Goal: Check status: Check status

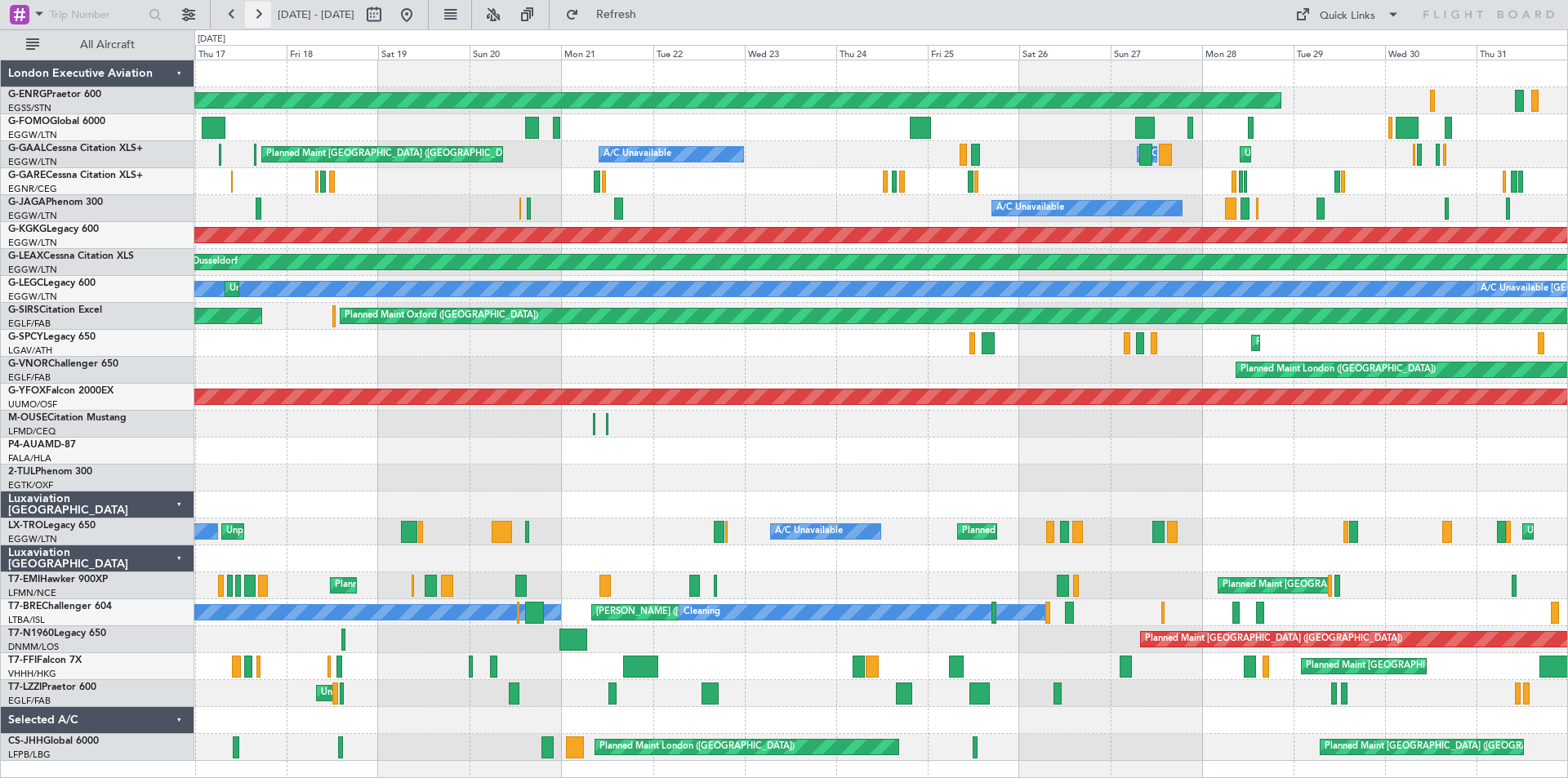
click at [254, 16] on button at bounding box center [257, 14] width 26 height 26
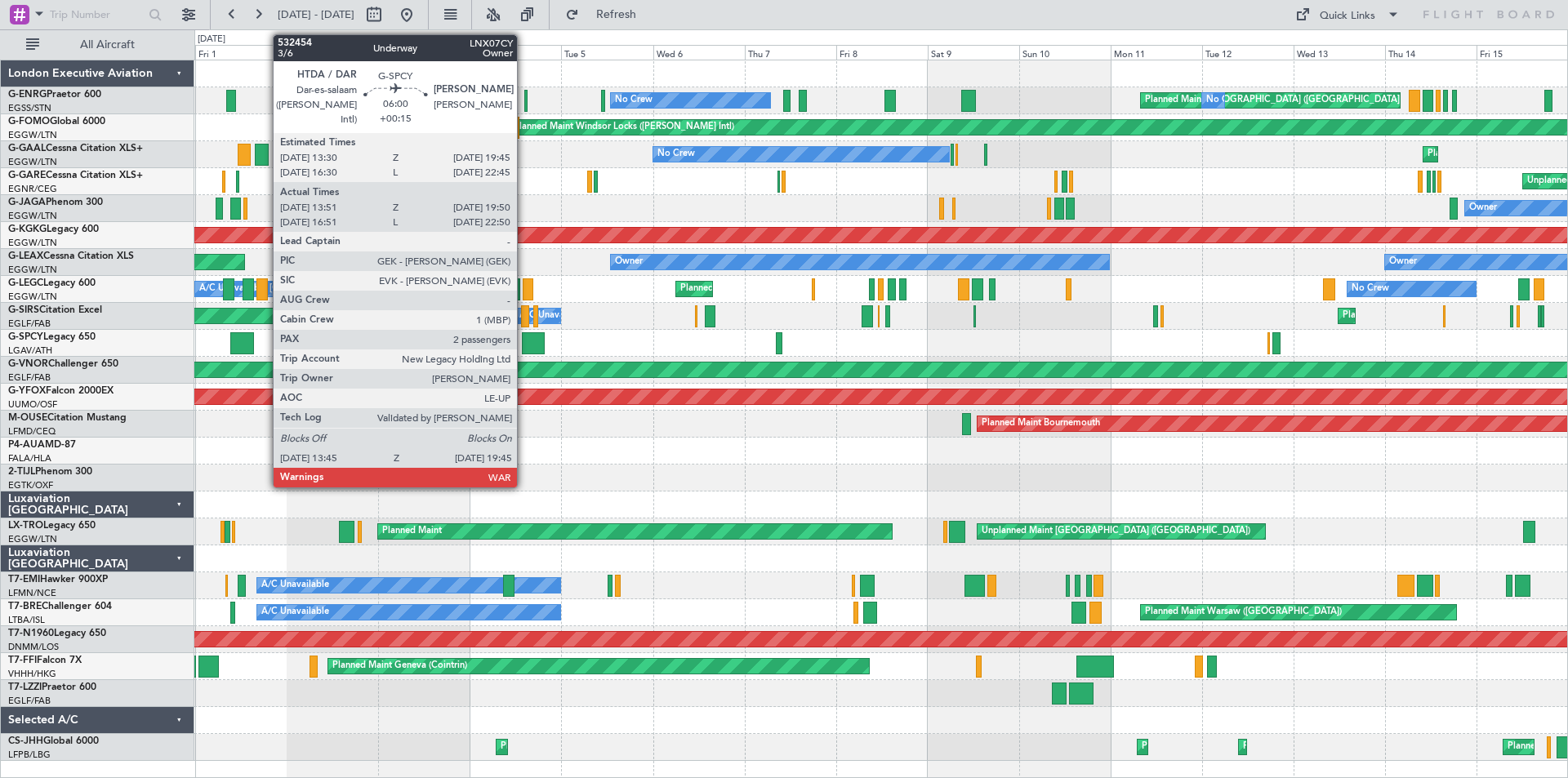
click at [524, 343] on div at bounding box center [534, 343] width 24 height 22
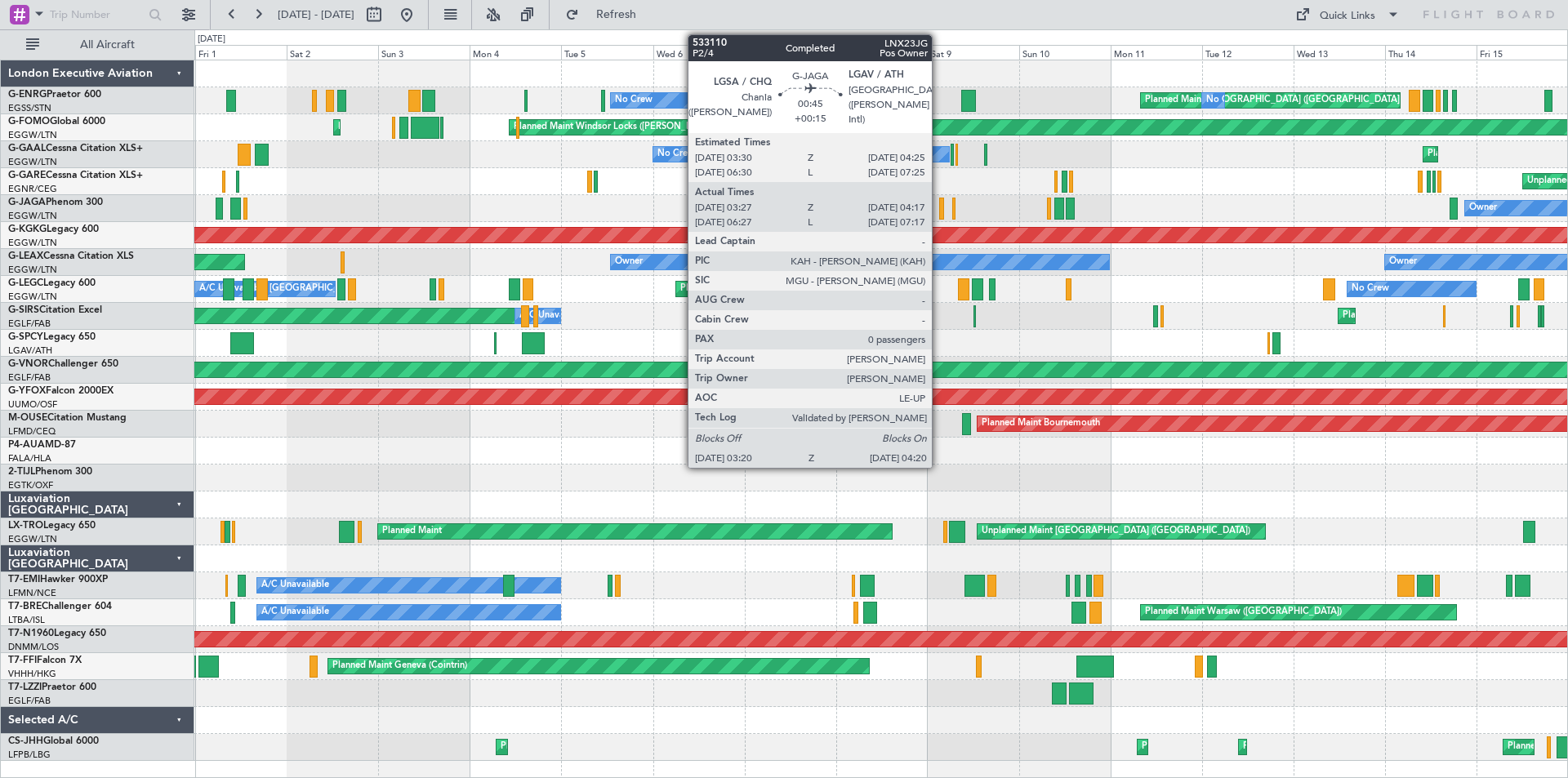
click at [939, 209] on div at bounding box center [941, 208] width 4 height 22
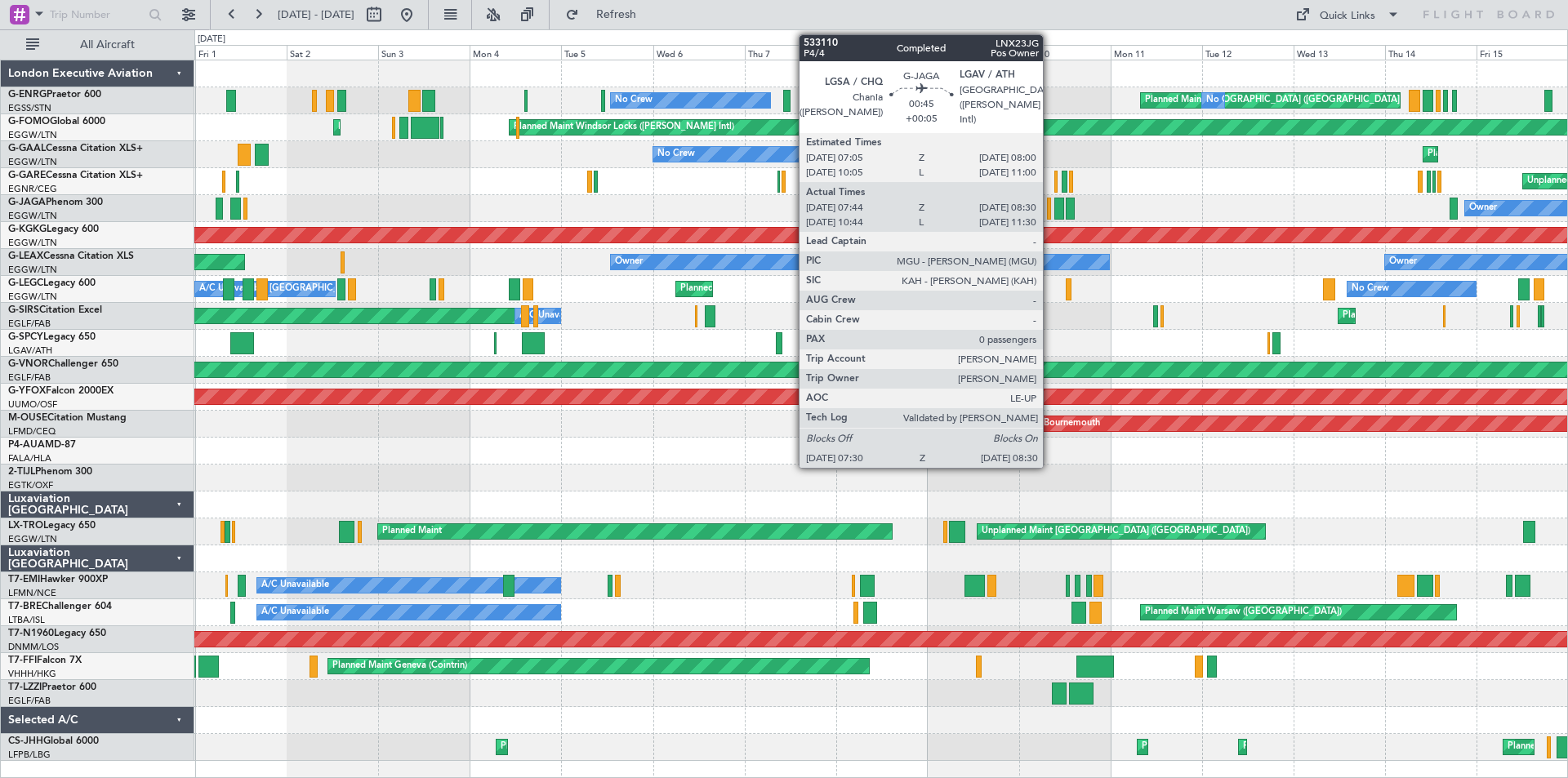
click at [1050, 209] on div at bounding box center [1049, 208] width 4 height 22
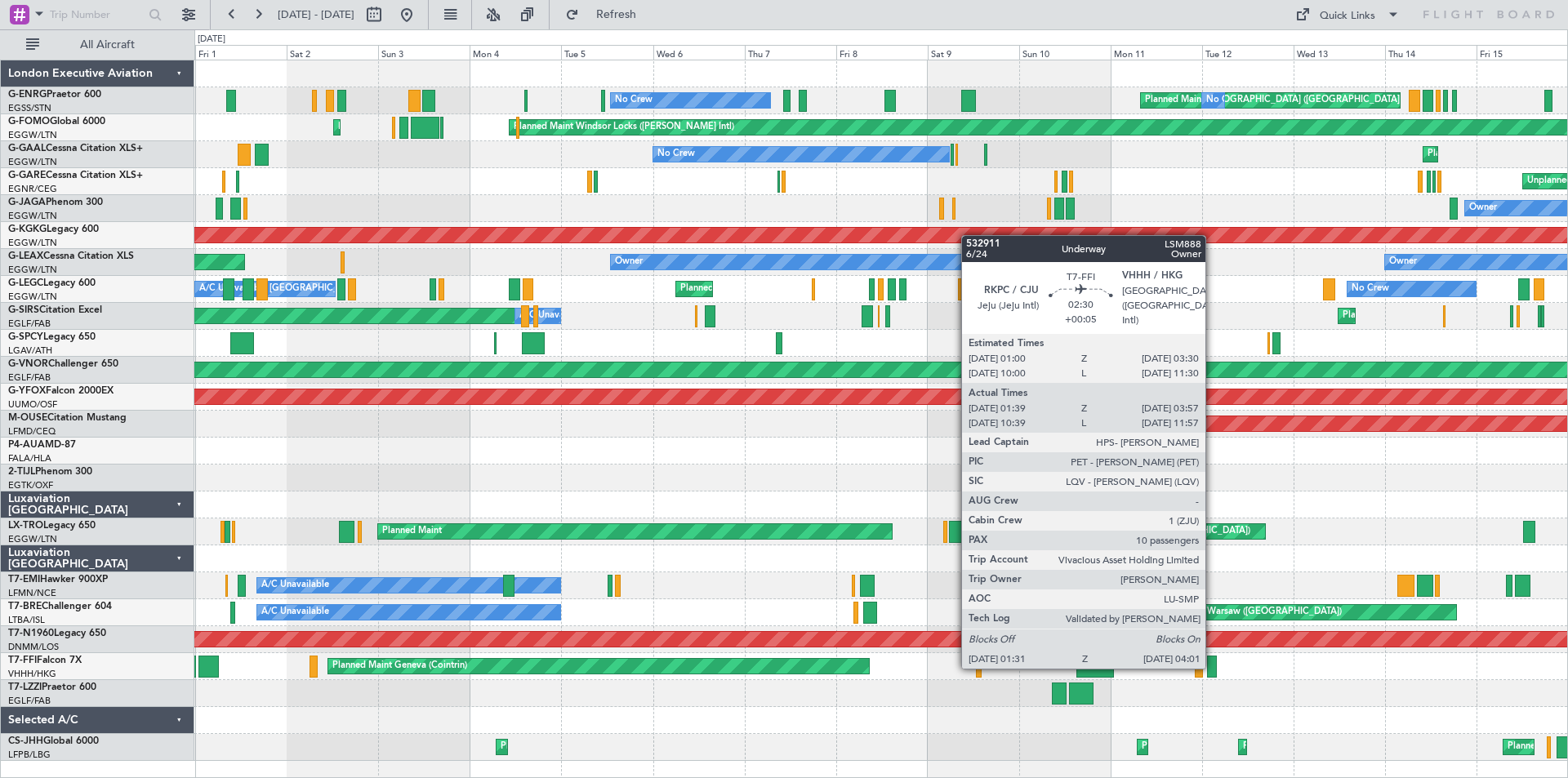
click at [1213, 667] on div at bounding box center [1212, 666] width 10 height 22
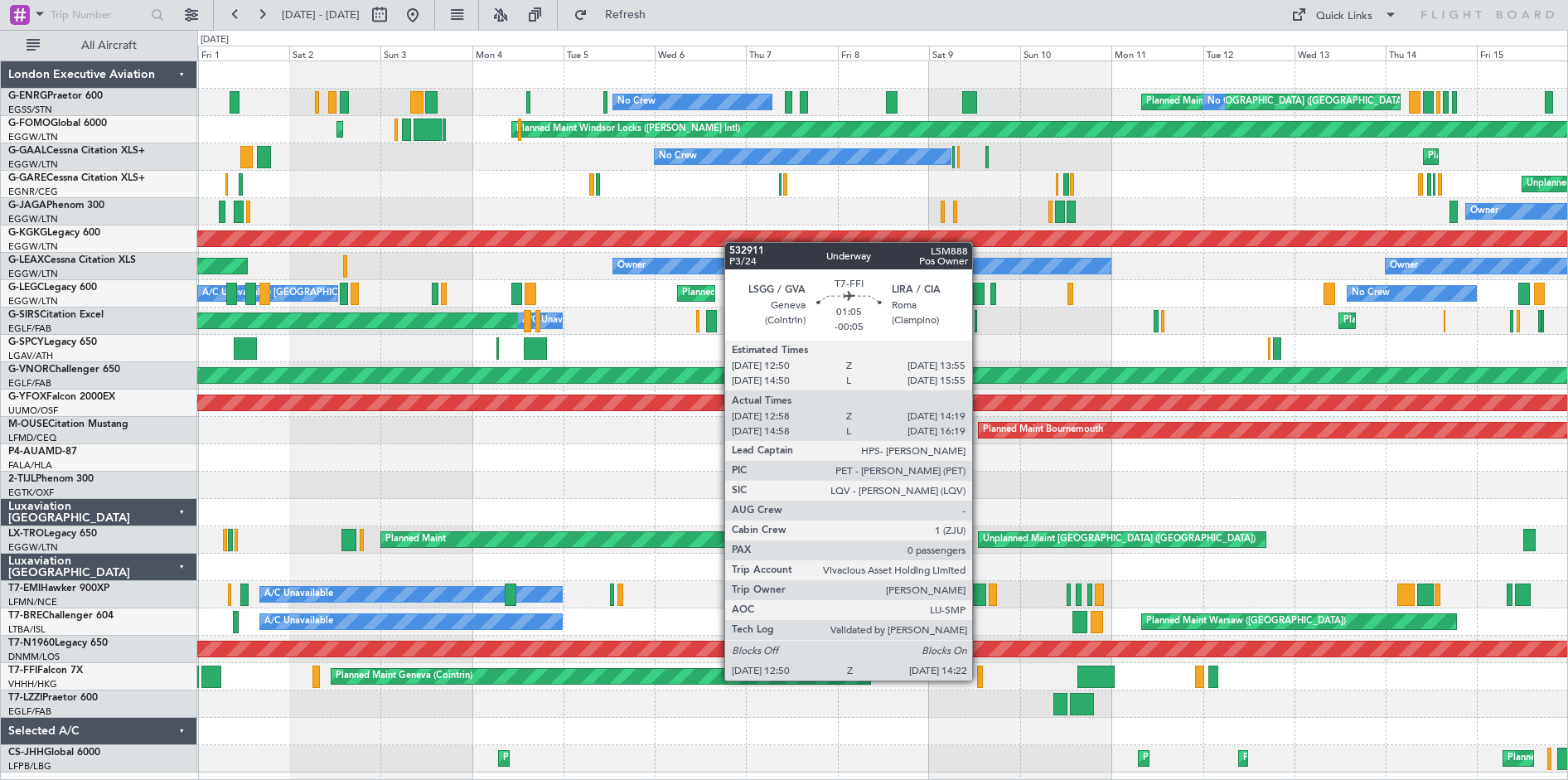
click at [980, 678] on div at bounding box center [980, 676] width 7 height 22
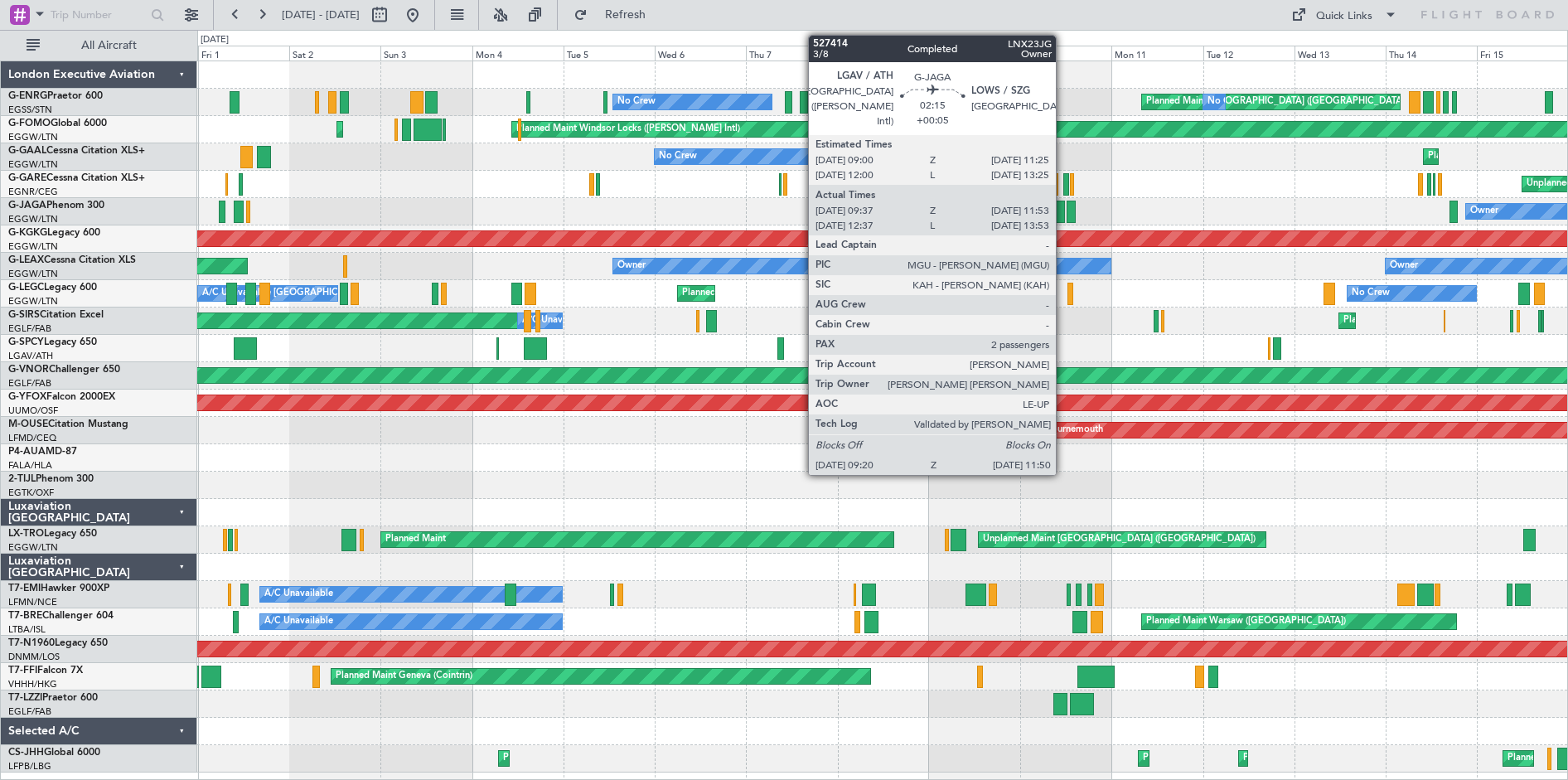
click at [1064, 211] on div at bounding box center [1060, 211] width 10 height 22
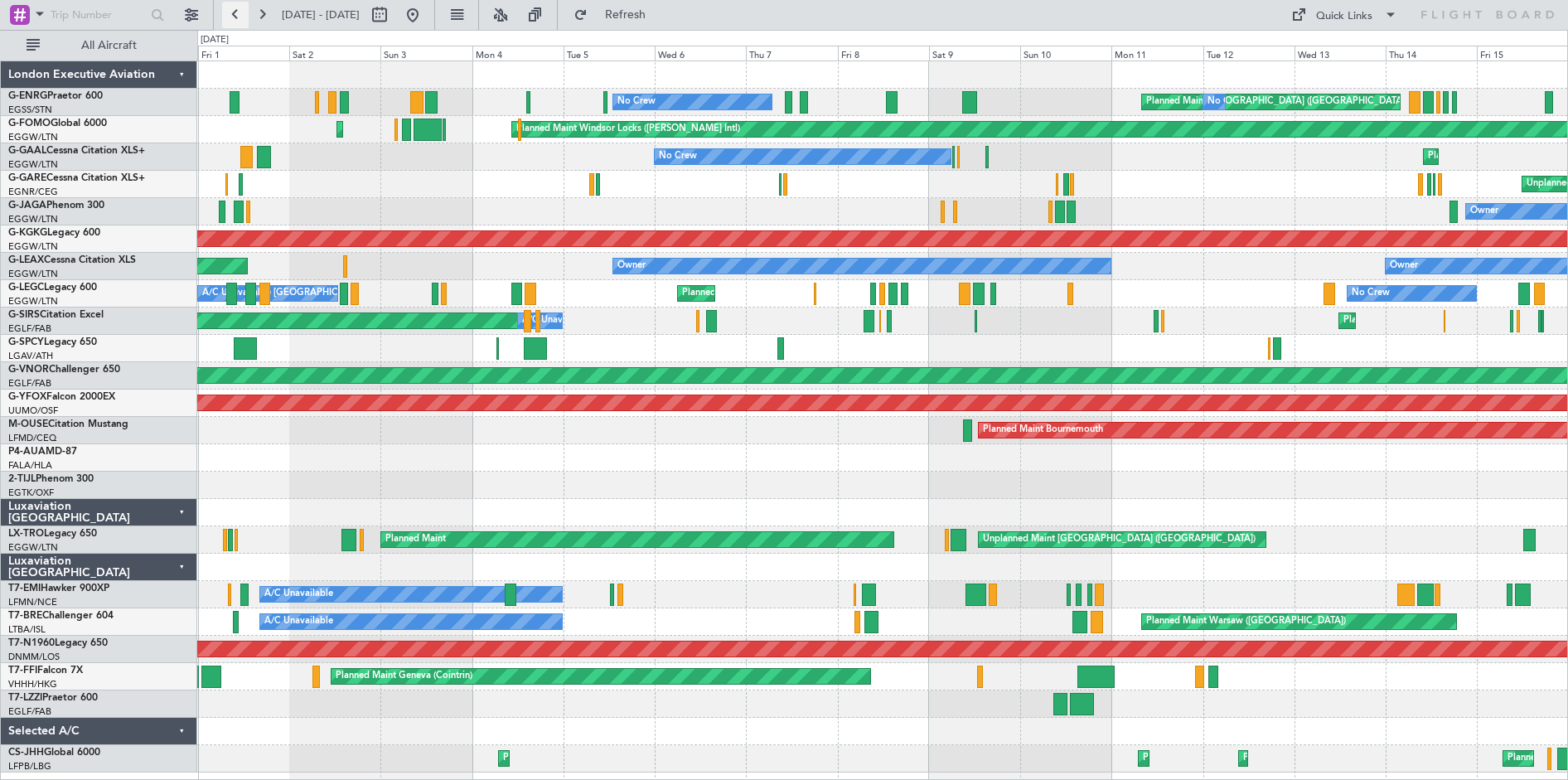
click at [231, 15] on button at bounding box center [235, 15] width 26 height 26
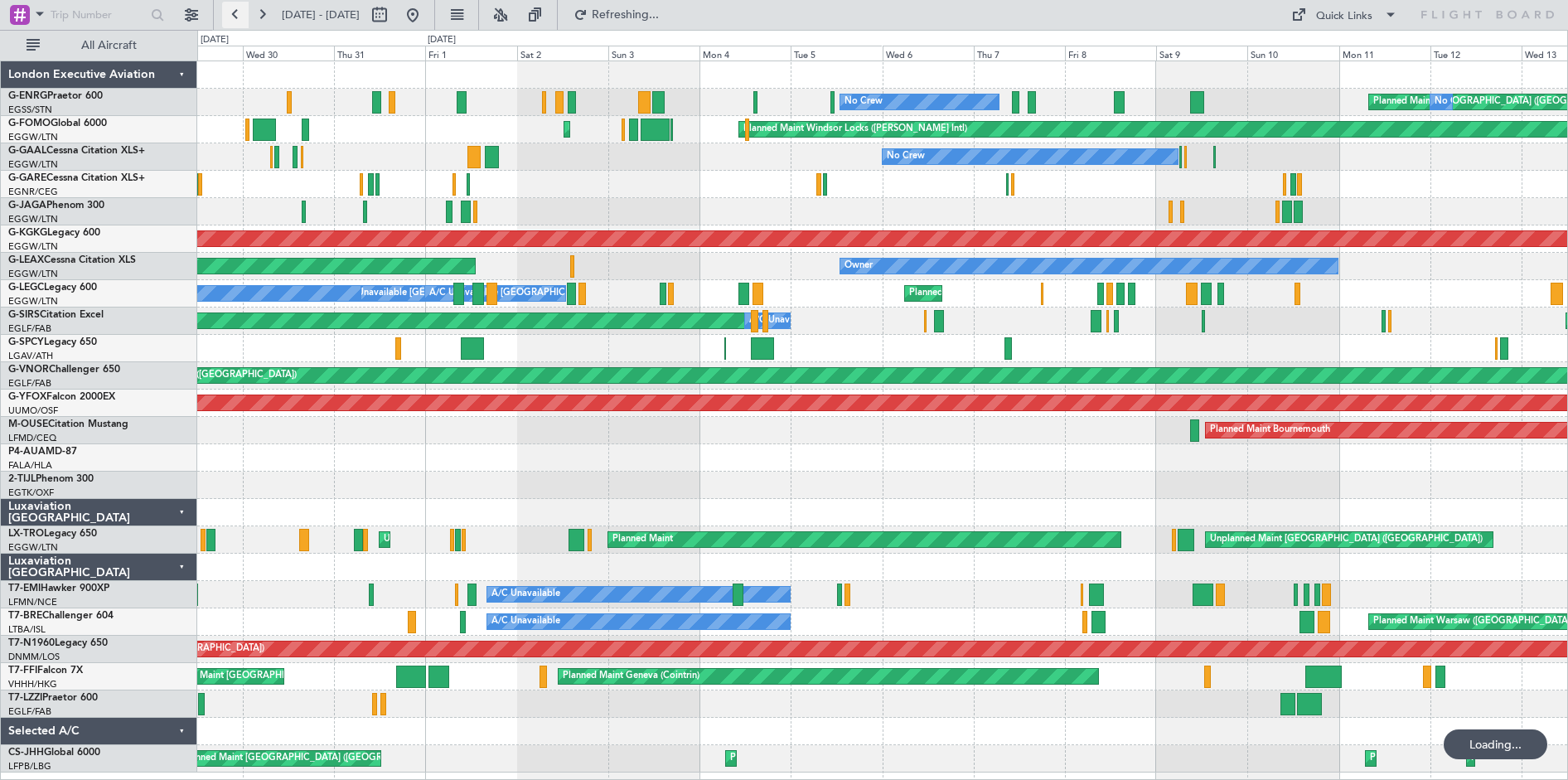
click at [231, 14] on button at bounding box center [235, 15] width 26 height 26
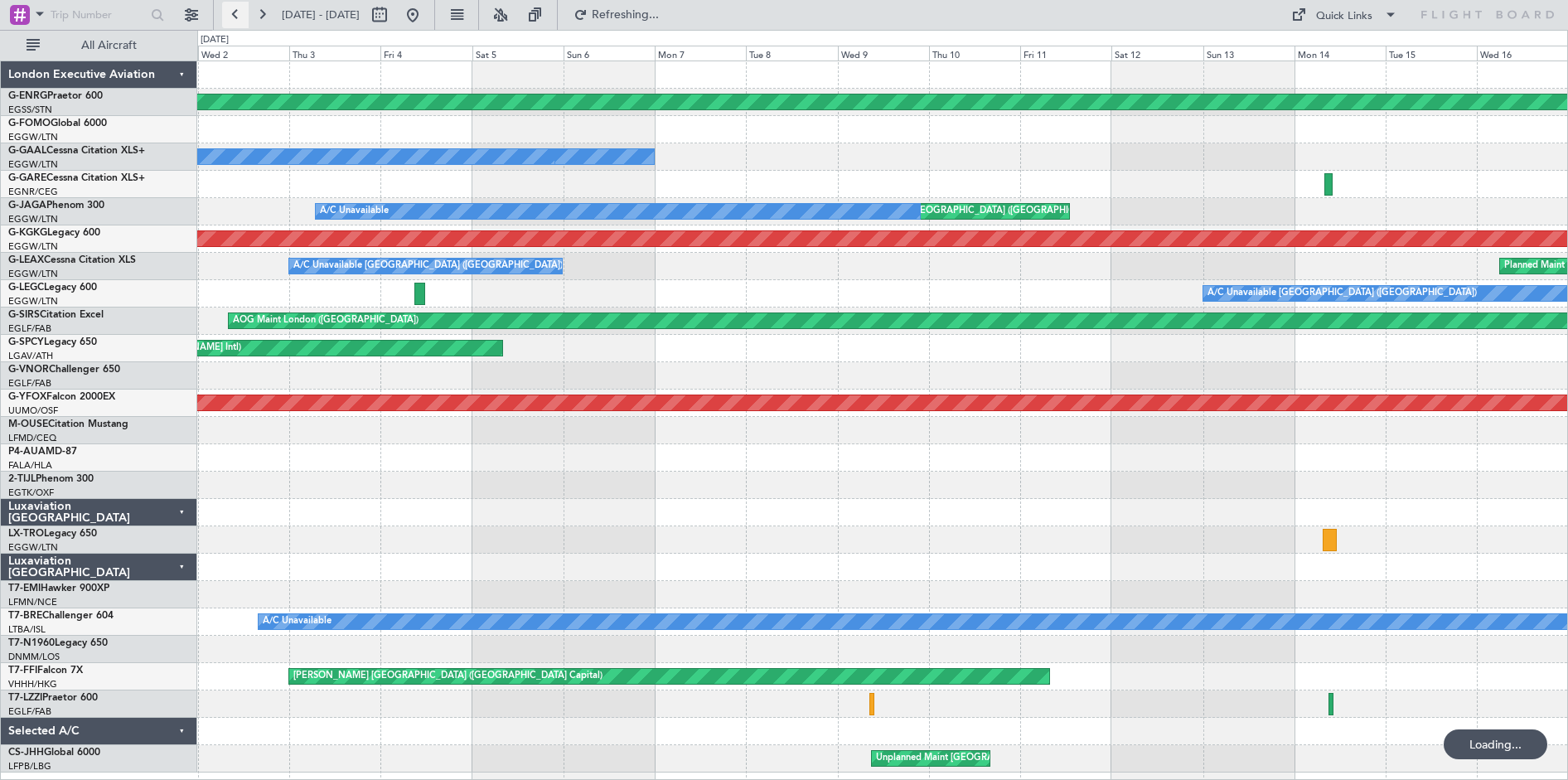
click at [228, 12] on button at bounding box center [235, 15] width 26 height 26
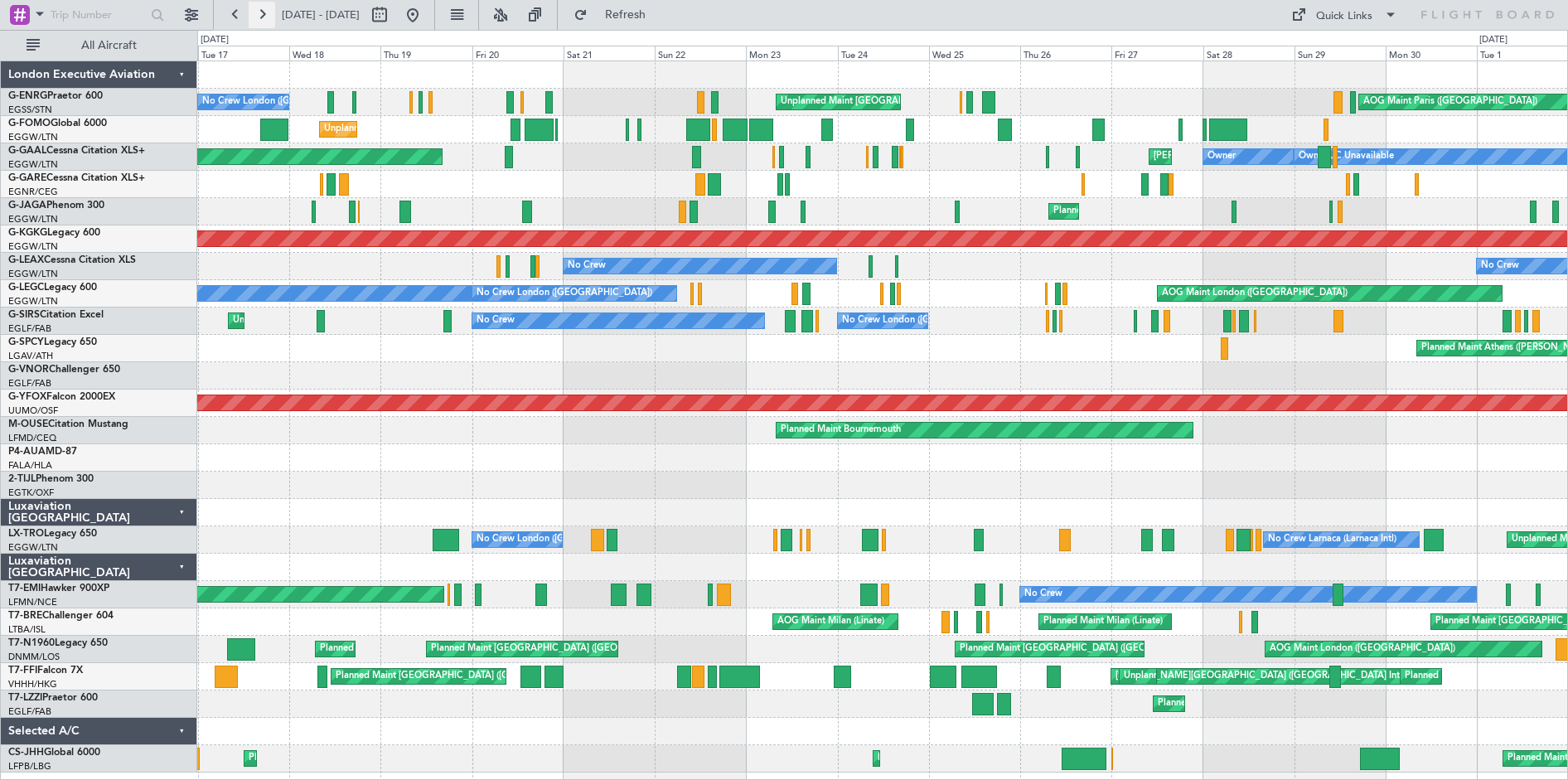
click at [263, 14] on button at bounding box center [261, 15] width 26 height 26
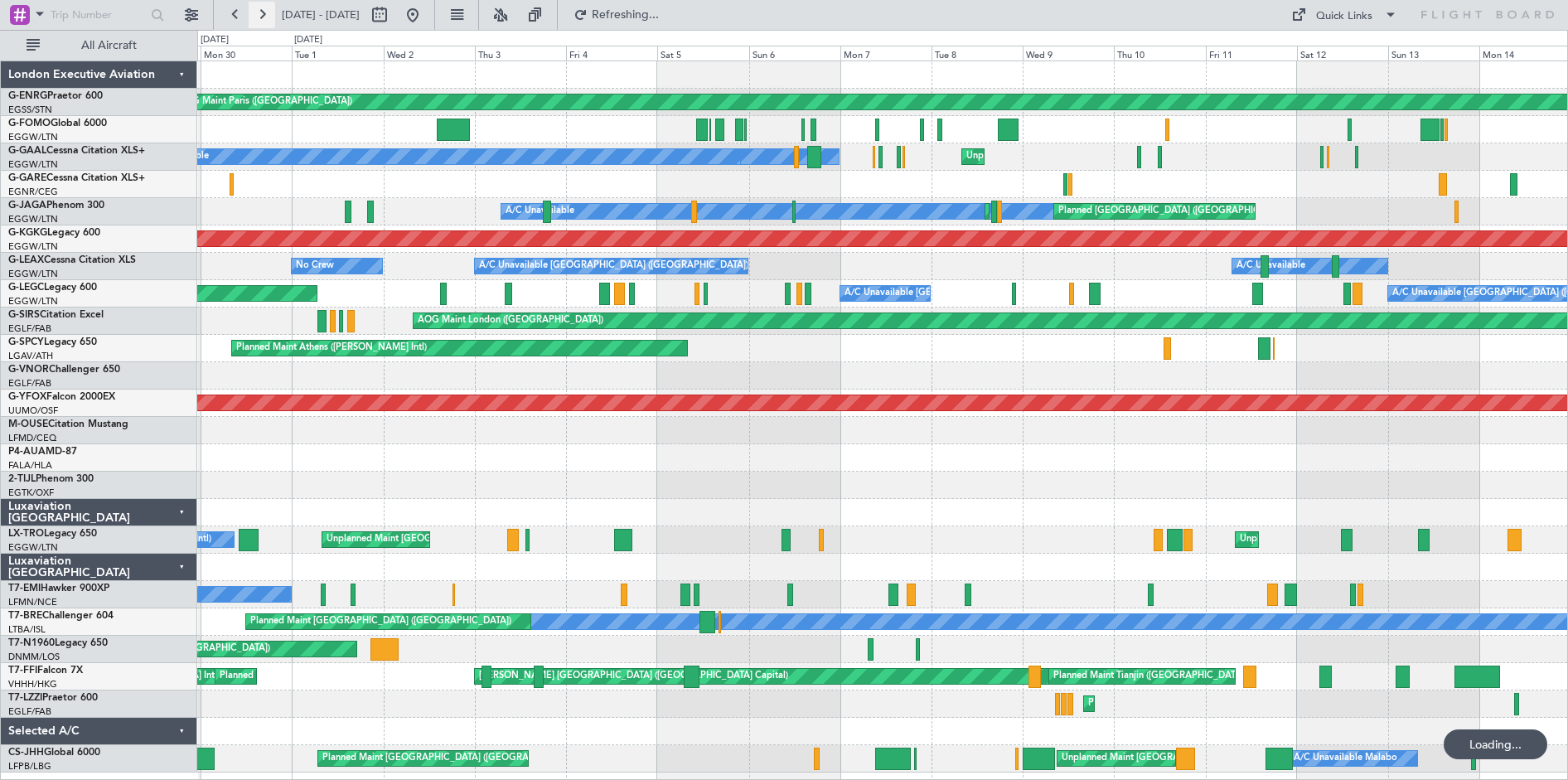
click at [264, 14] on button at bounding box center [261, 15] width 26 height 26
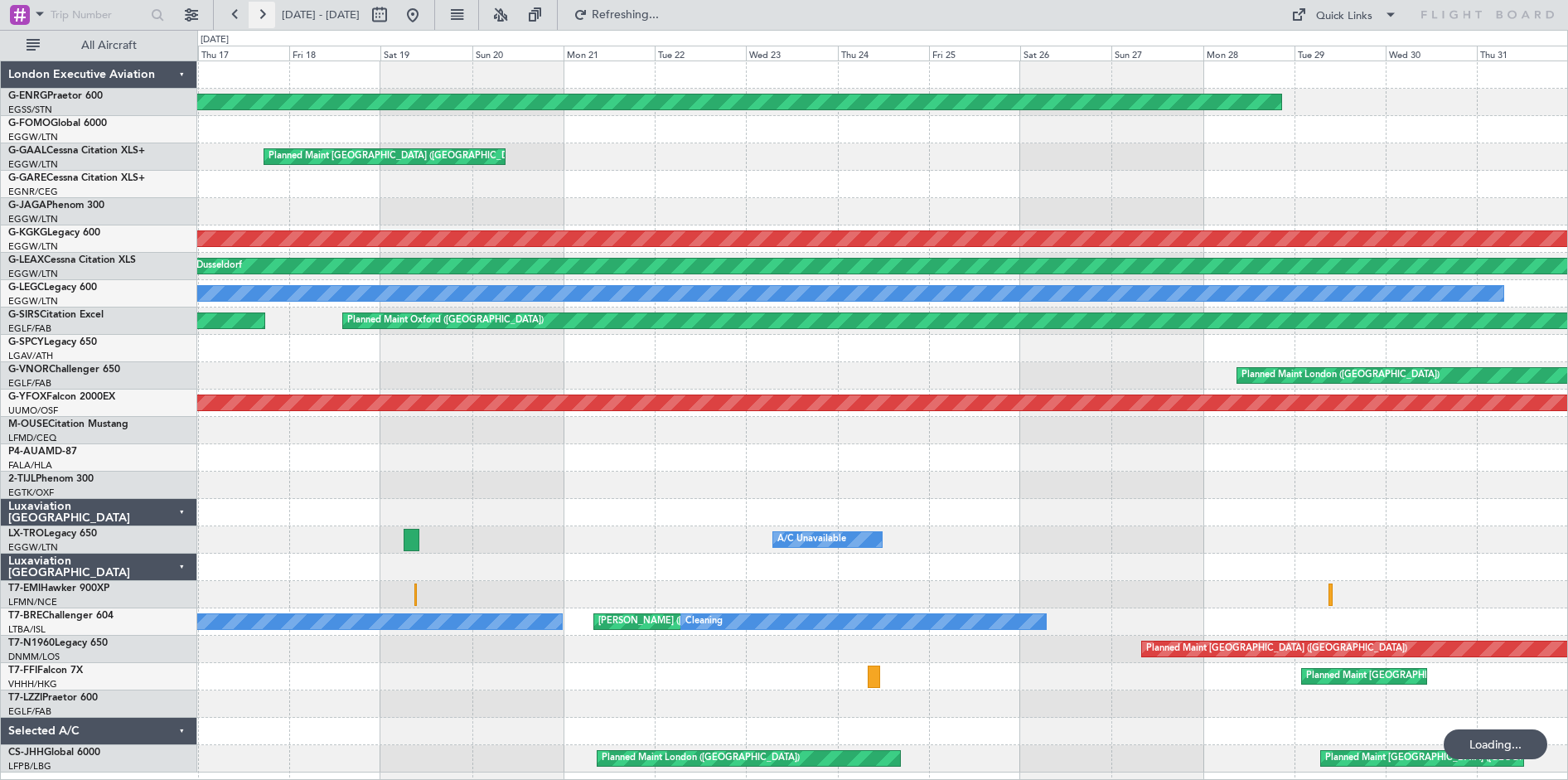
click at [264, 14] on button at bounding box center [261, 15] width 26 height 26
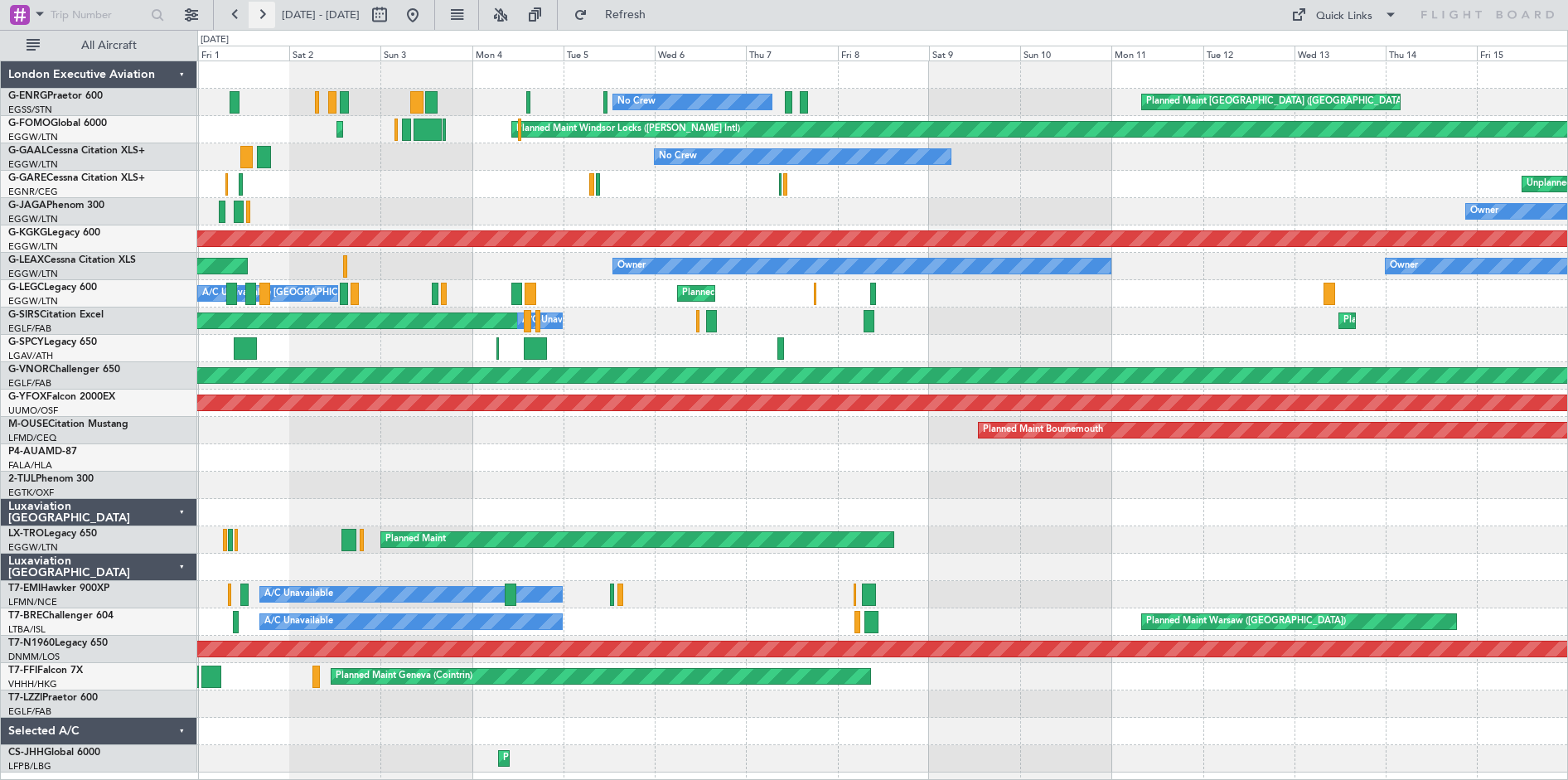
click at [264, 13] on button at bounding box center [261, 15] width 26 height 26
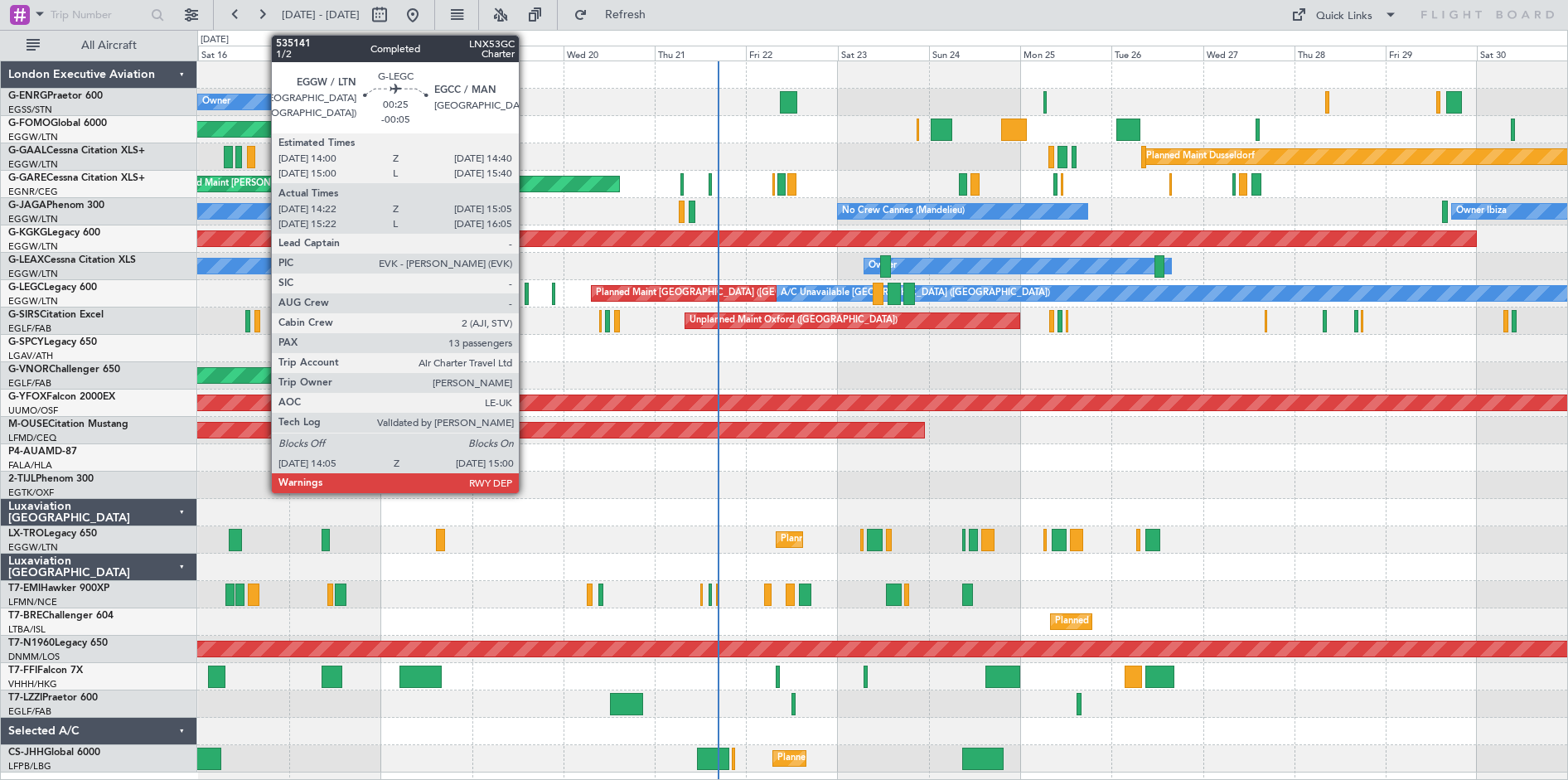
click at [526, 296] on div at bounding box center [527, 293] width 4 height 22
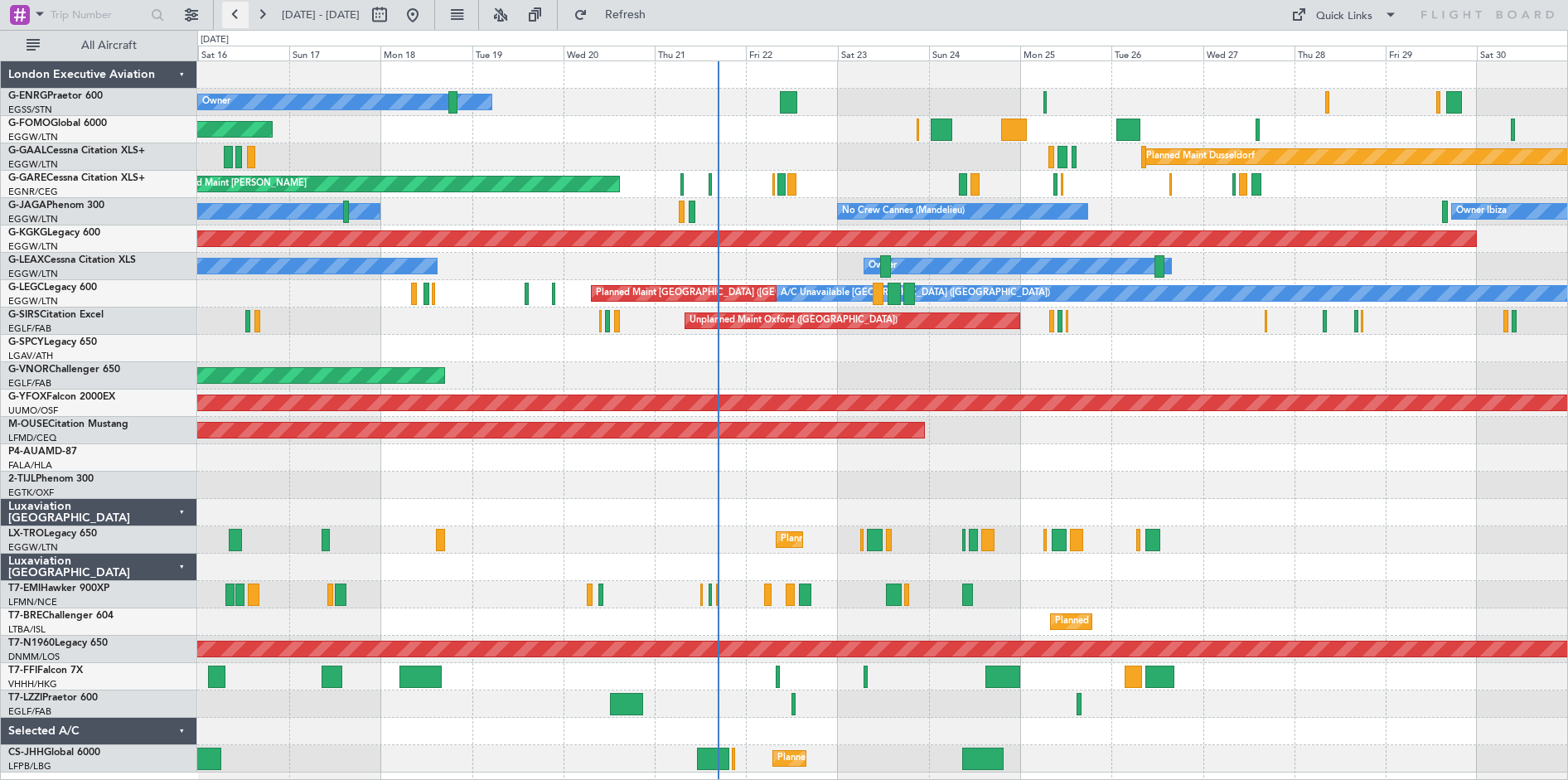
click at [232, 6] on button at bounding box center [235, 15] width 26 height 26
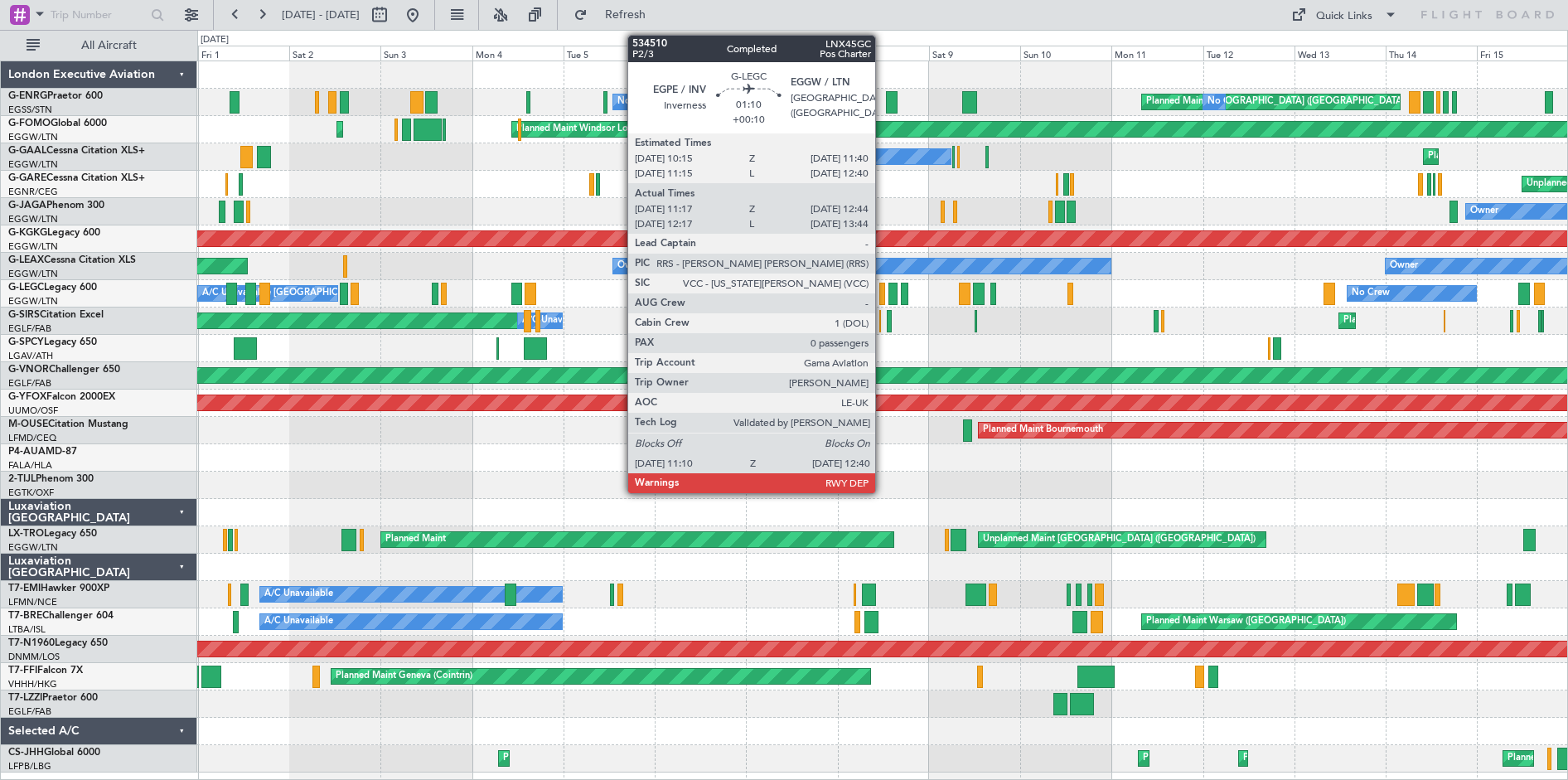
click at [883, 299] on div at bounding box center [883, 293] width 6 height 22
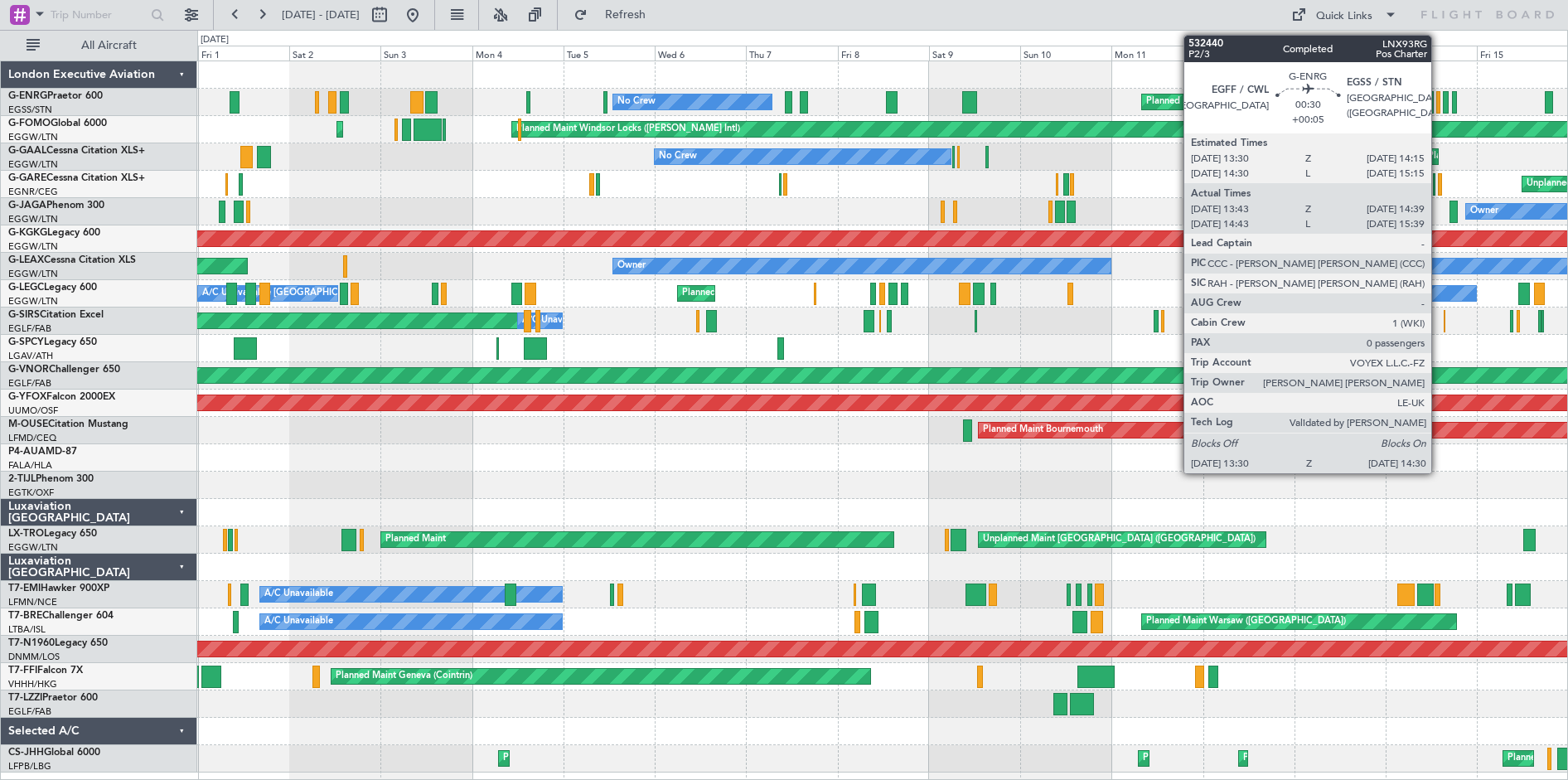
click at [1439, 108] on div at bounding box center [1438, 102] width 4 height 22
